Goal: Information Seeking & Learning: Learn about a topic

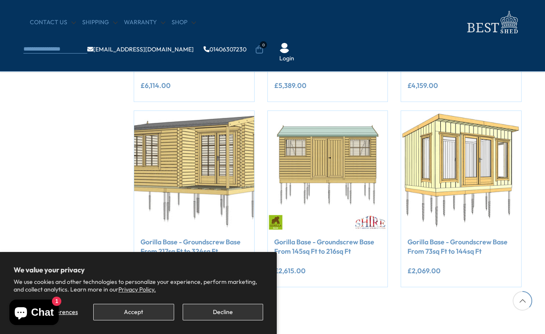
scroll to position [288, 0]
click at [228, 321] on button "Decline" at bounding box center [223, 312] width 80 height 17
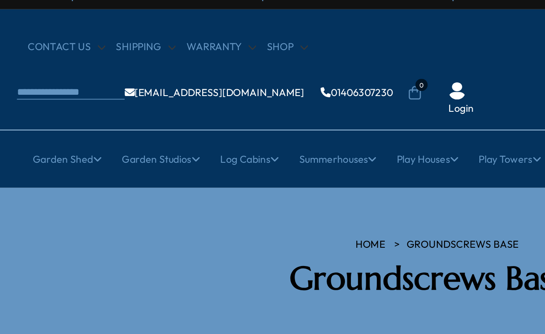
scroll to position [0, 0]
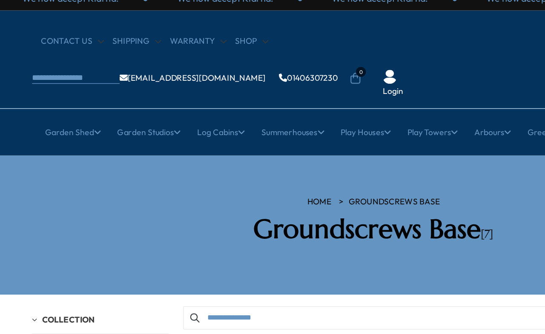
click at [117, 197] on link "Studio and Shed combi" at bounding box center [102, 204] width 64 height 15
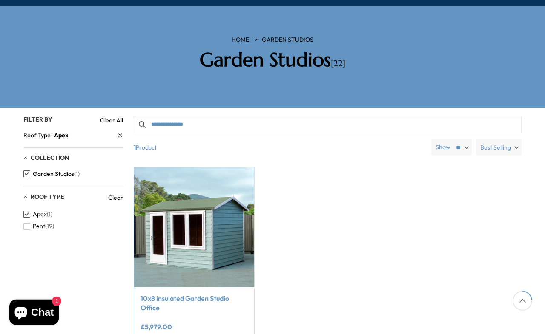
scroll to position [119, 0]
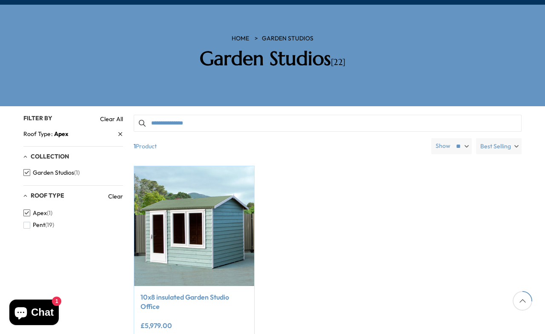
click at [219, 198] on img at bounding box center [194, 226] width 120 height 120
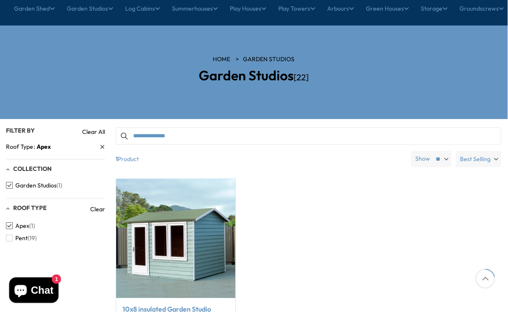
scroll to position [97, 0]
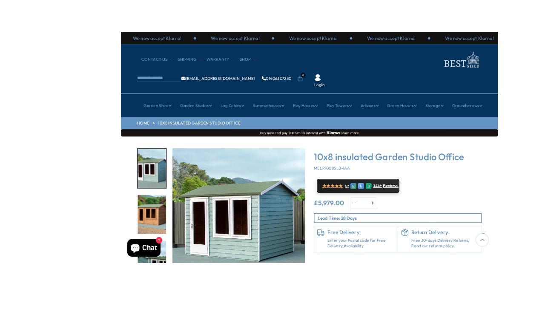
scroll to position [40, 0]
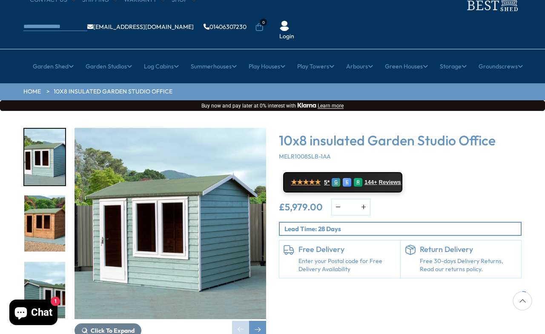
click at [53, 262] on img "3 / 10" at bounding box center [44, 290] width 41 height 57
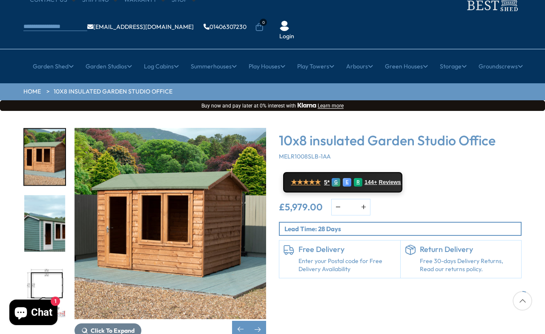
click at [52, 262] on img "4 / 10" at bounding box center [44, 290] width 41 height 57
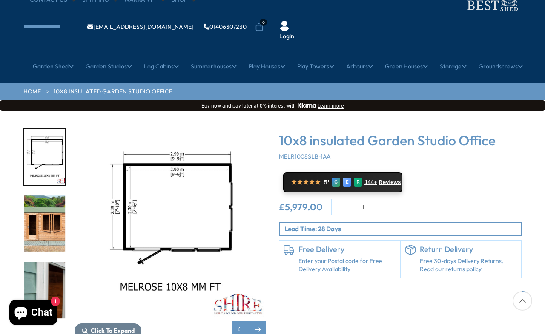
click at [43, 196] on img "5 / 10" at bounding box center [44, 224] width 41 height 57
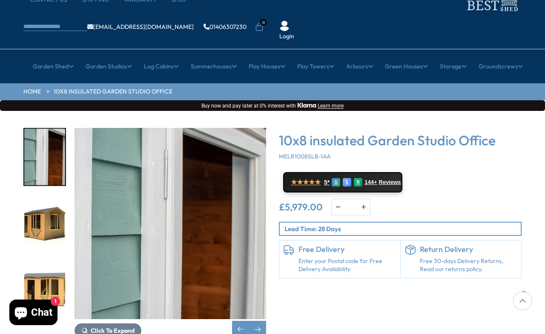
click at [48, 261] on div at bounding box center [48, 223] width 51 height 191
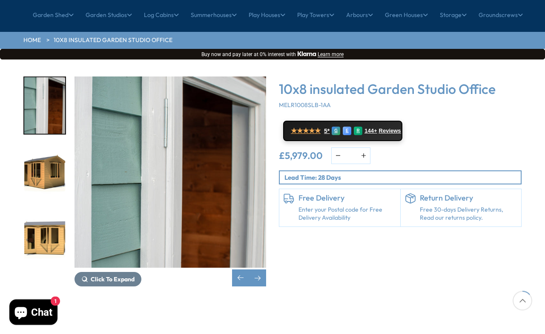
scroll to position [100, 0]
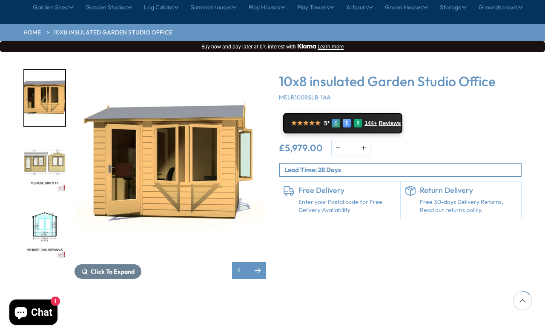
click at [179, 69] on img "8 / 10" at bounding box center [169, 164] width 191 height 191
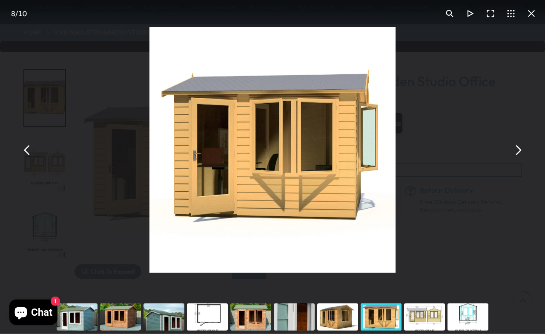
click at [508, 160] on button "You can close this modal content with the ESC key" at bounding box center [517, 150] width 20 height 20
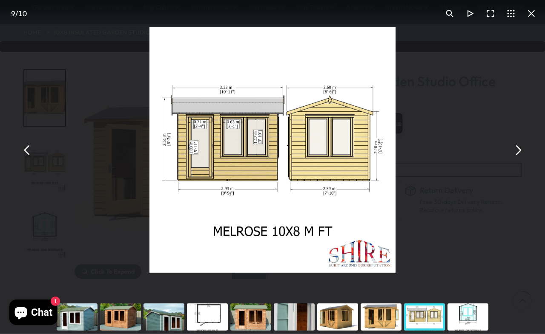
click at [508, 160] on button "You can close this modal content with the ESC key" at bounding box center [517, 150] width 20 height 20
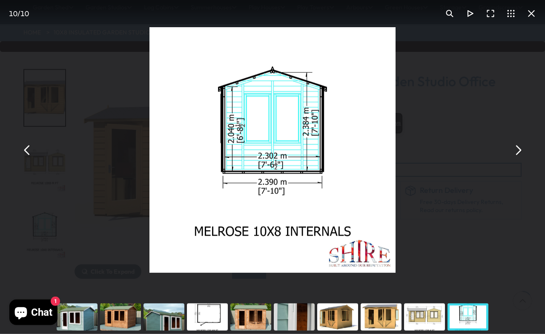
click at [29, 159] on button "You can close this modal content with the ESC key" at bounding box center [27, 150] width 20 height 20
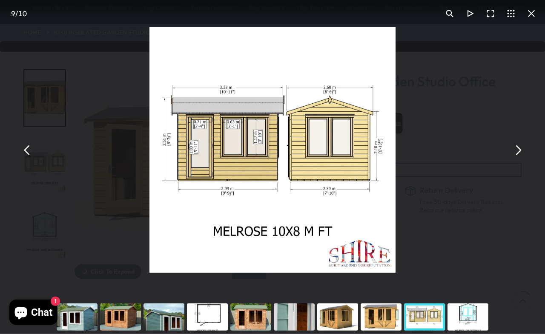
click at [508, 159] on button "You can close this modal content with the ESC key" at bounding box center [517, 150] width 20 height 20
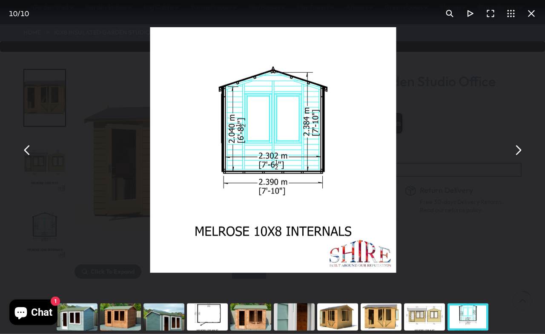
click at [508, 158] on button "You can close this modal content with the ESC key" at bounding box center [517, 150] width 20 height 20
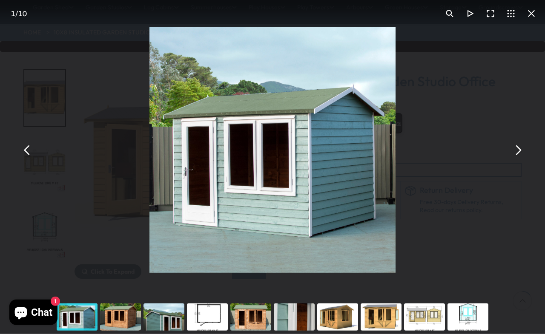
click at [471, 241] on div "10x8 insulated Garden Studio Office - Best Shed" at bounding box center [272, 150] width 545 height 300
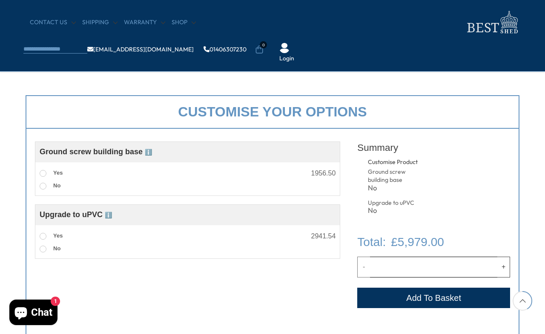
scroll to position [266, 0]
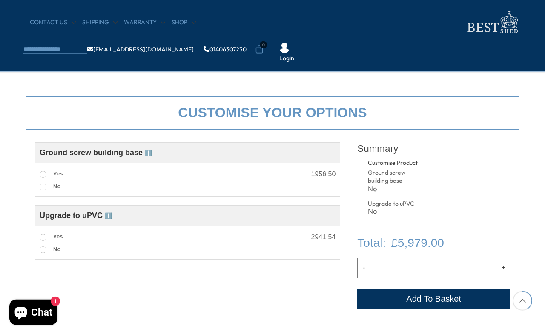
click at [42, 175] on span at bounding box center [43, 174] width 7 height 7
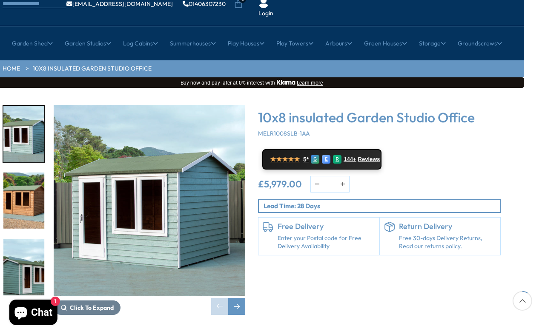
scroll to position [63, 0]
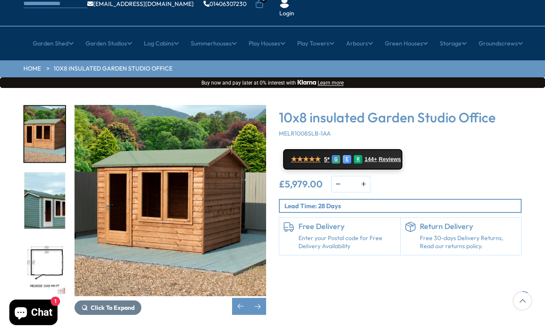
click at [40, 180] on img "3 / 10" at bounding box center [44, 201] width 41 height 57
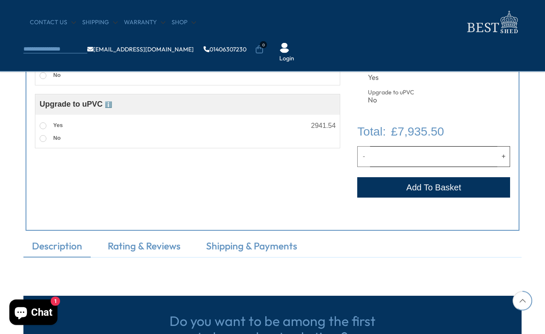
scroll to position [378, 0]
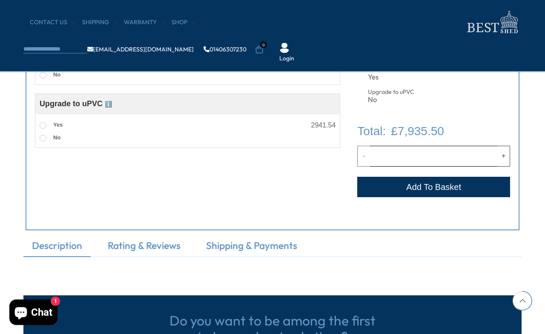
click at [63, 246] on link "Description" at bounding box center [56, 248] width 67 height 18
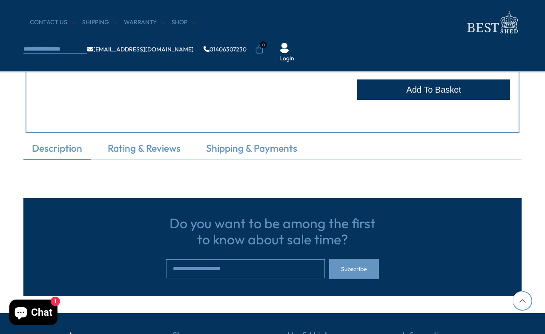
scroll to position [437, 0]
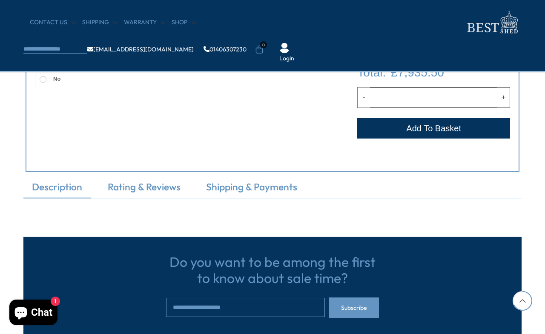
click at [134, 186] on link "Rating & Reviews" at bounding box center [144, 189] width 90 height 18
click at [56, 194] on link "Description" at bounding box center [56, 189] width 67 height 18
click at [62, 196] on link "Description" at bounding box center [56, 189] width 67 height 18
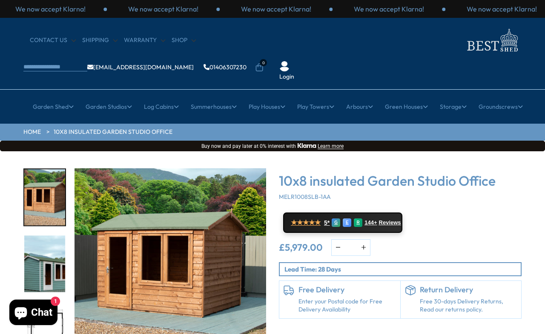
scroll to position [125, 0]
